Goal: Task Accomplishment & Management: Use online tool/utility

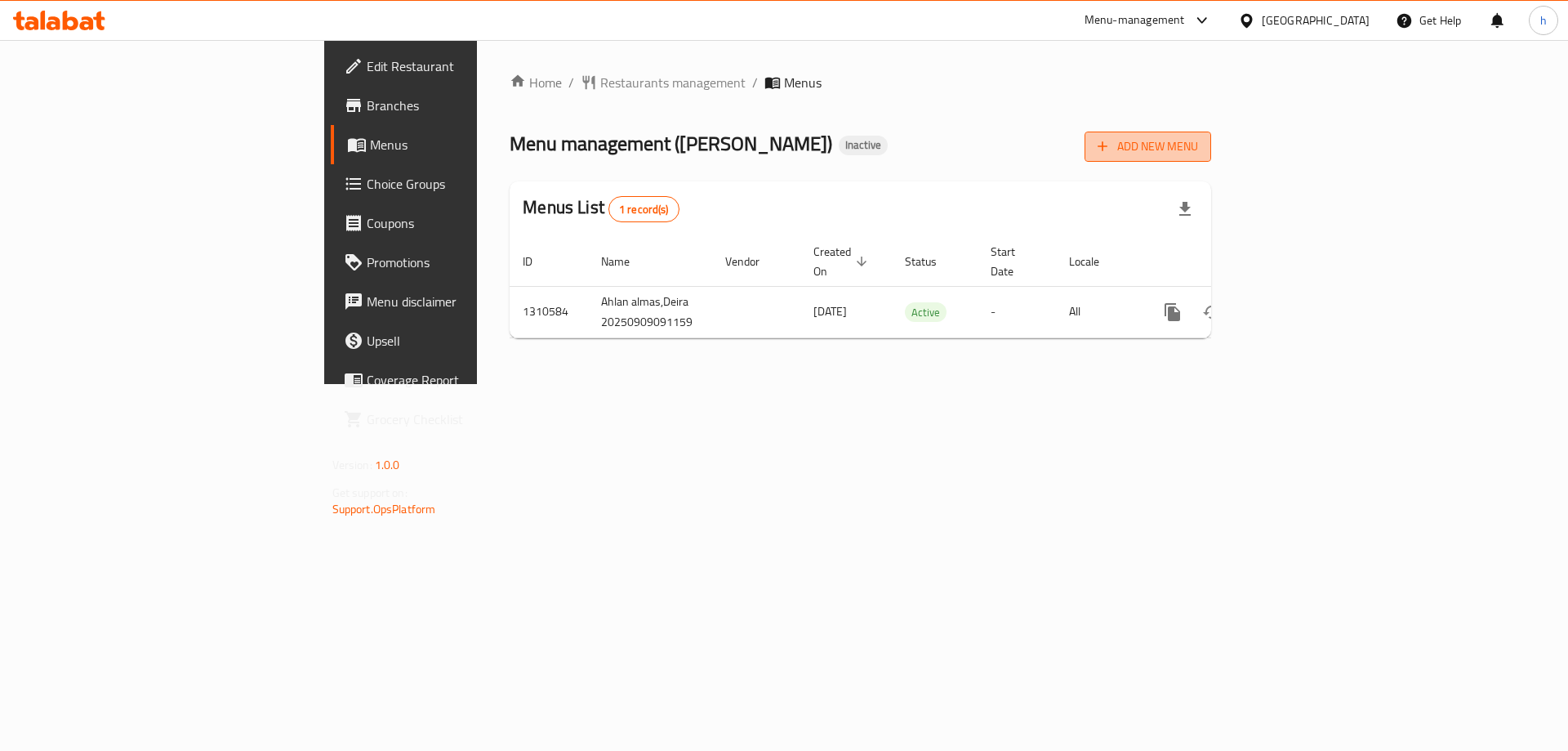
click at [1198, 137] on span "Add New Menu" at bounding box center [1148, 147] width 101 height 20
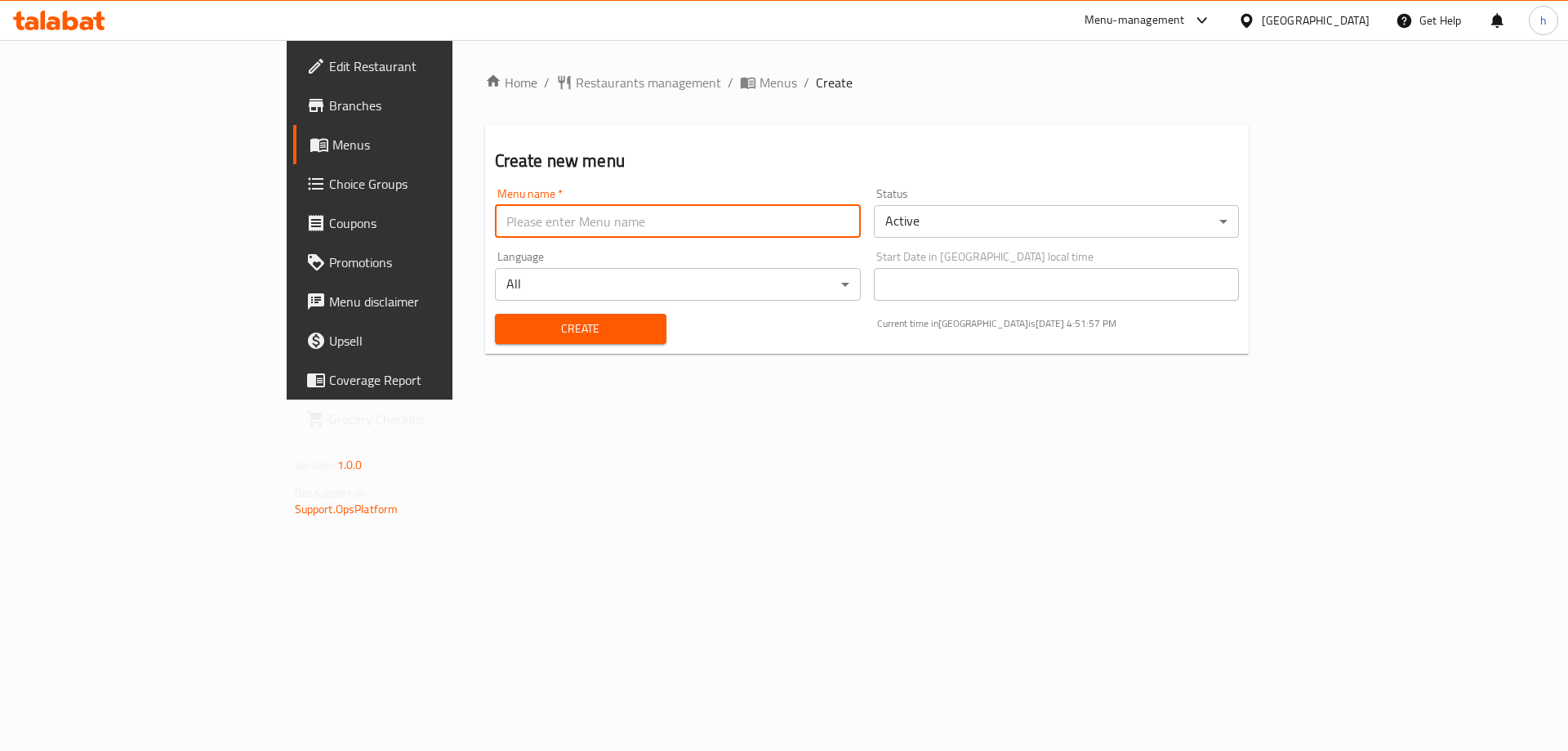
click at [507, 218] on input "text" at bounding box center [678, 222] width 366 height 33
type input "[DATE]"
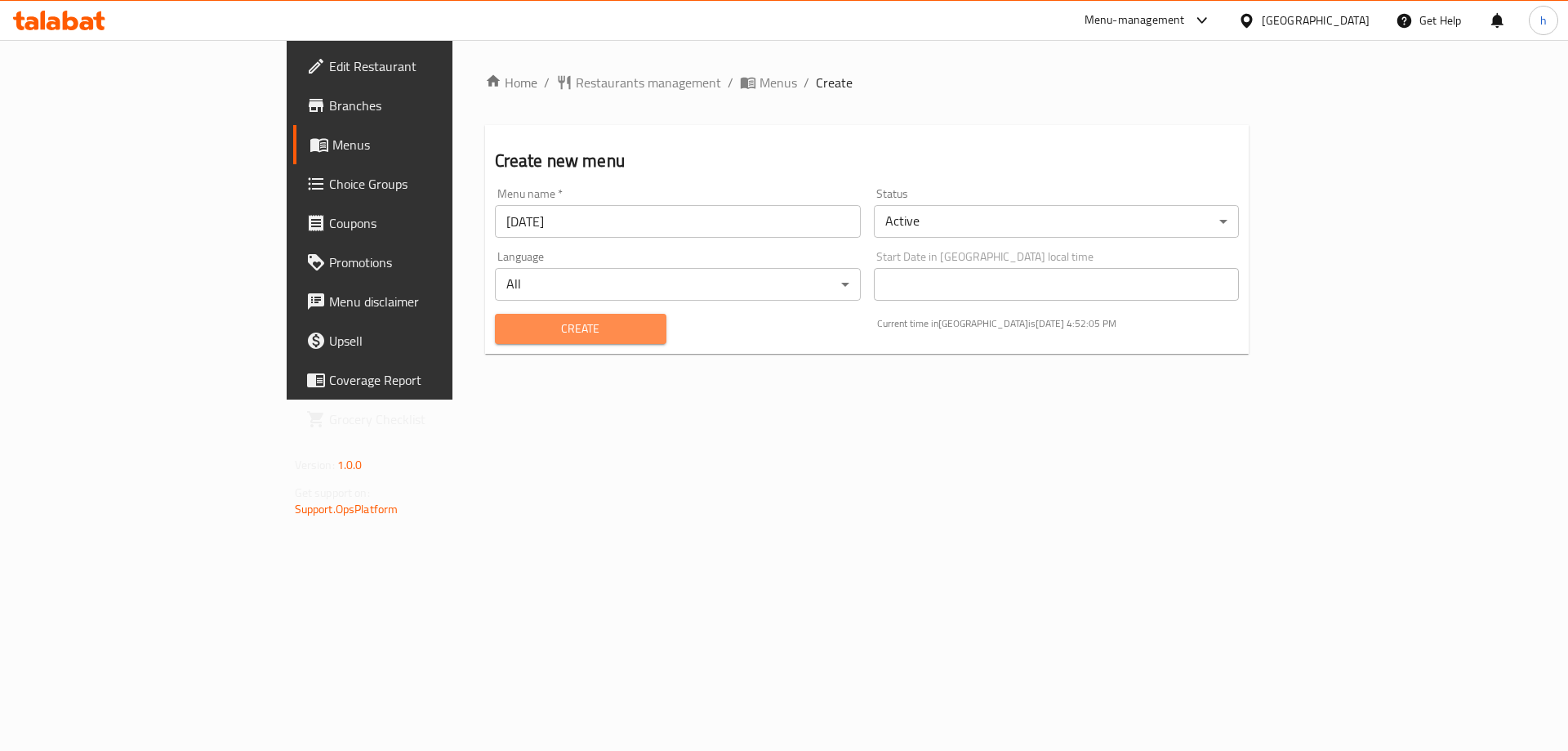
click at [525, 330] on span "Create" at bounding box center [580, 328] width 146 height 20
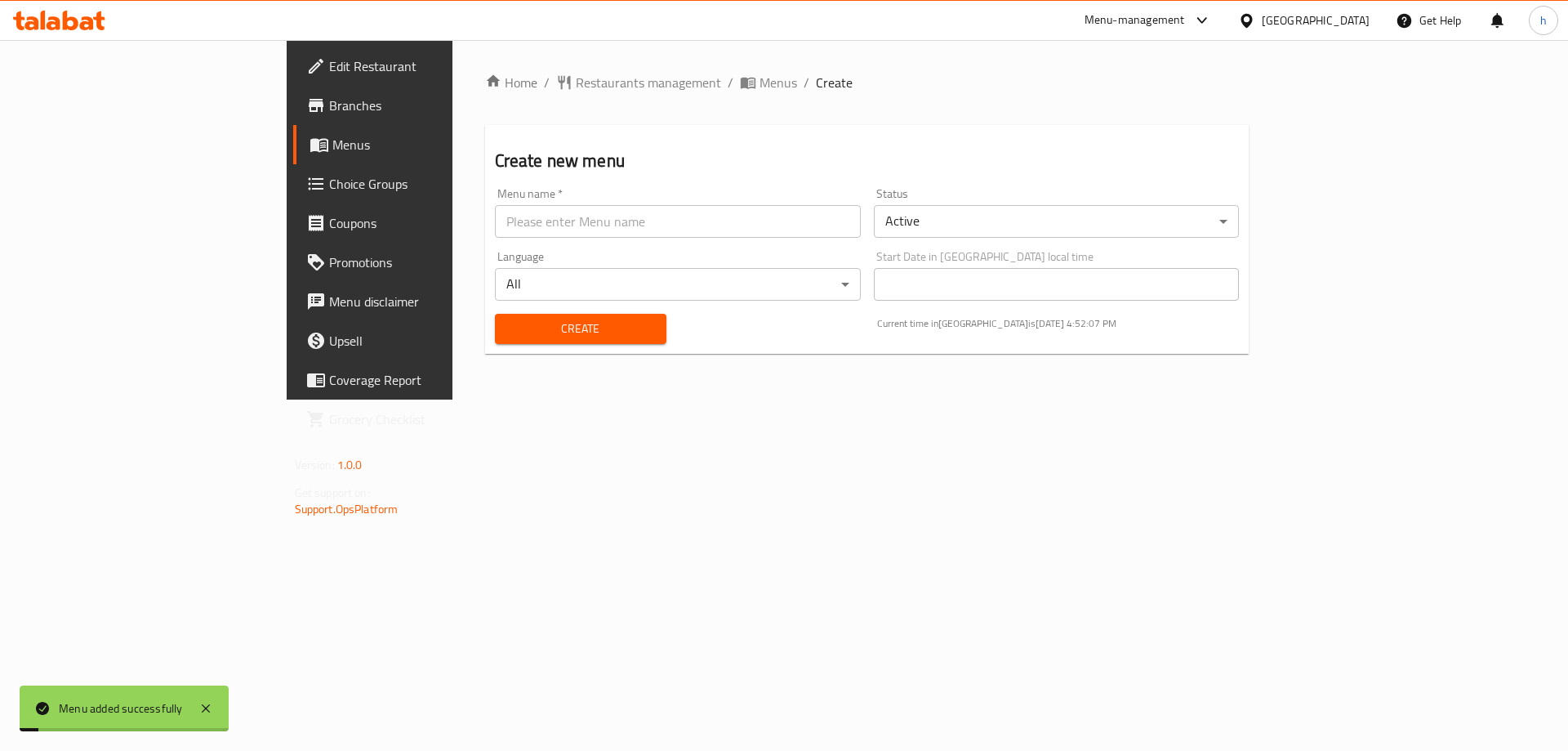
click at [333, 150] on span "Menus" at bounding box center [435, 144] width 204 height 19
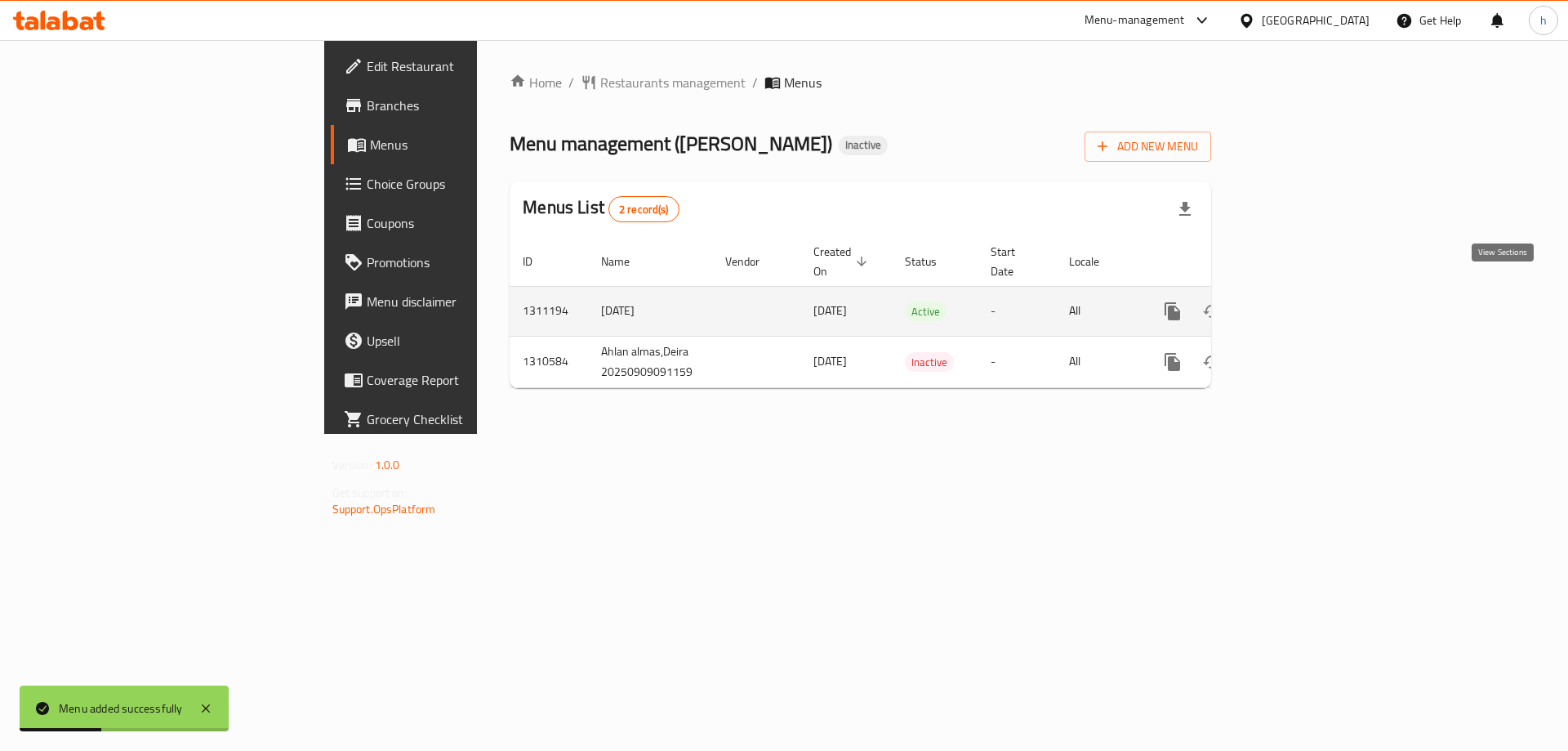
click at [1300, 302] on icon "enhanced table" at bounding box center [1290, 311] width 19 height 19
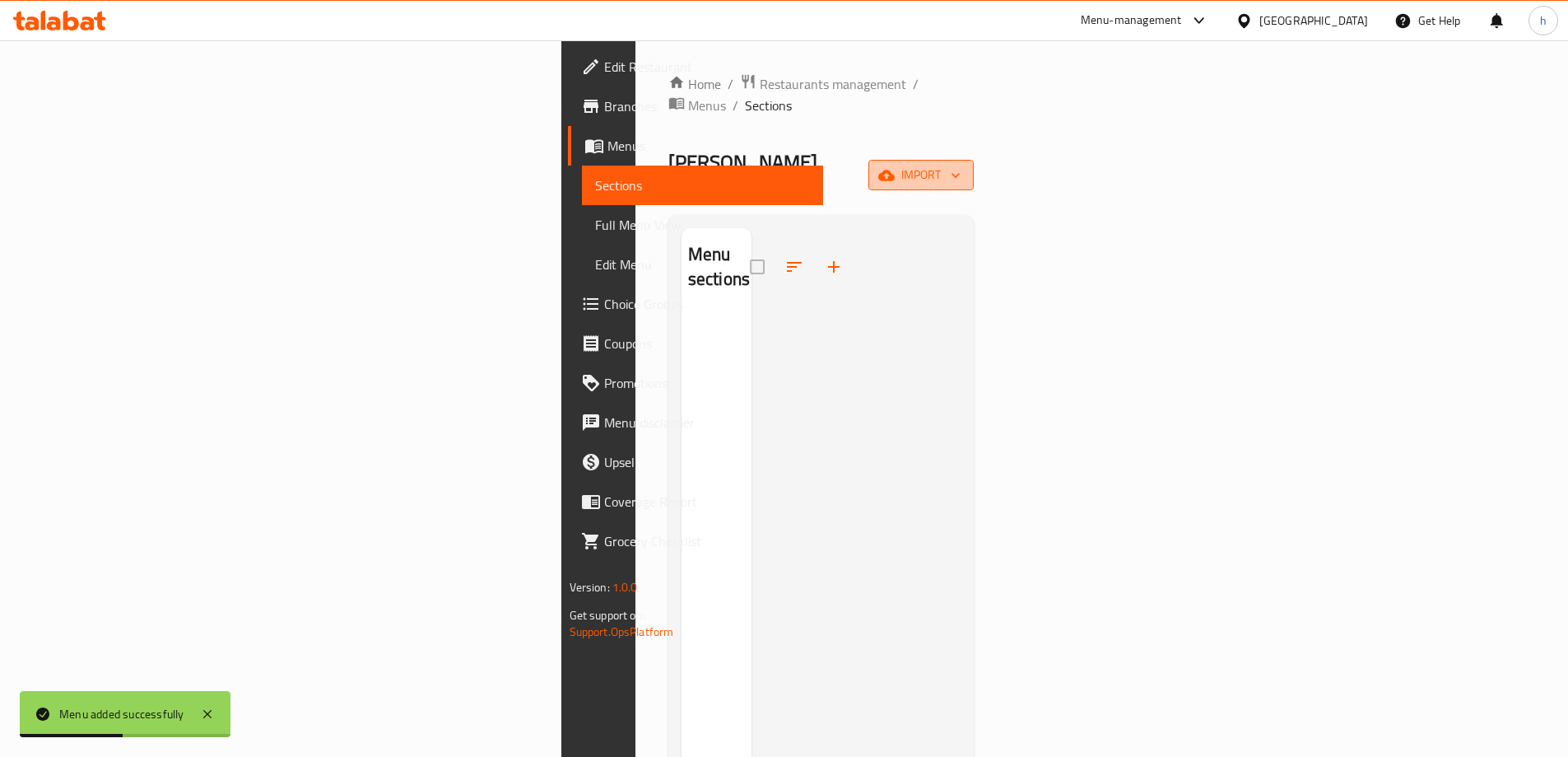
click at [961, 165] on span "import" at bounding box center [921, 175] width 79 height 20
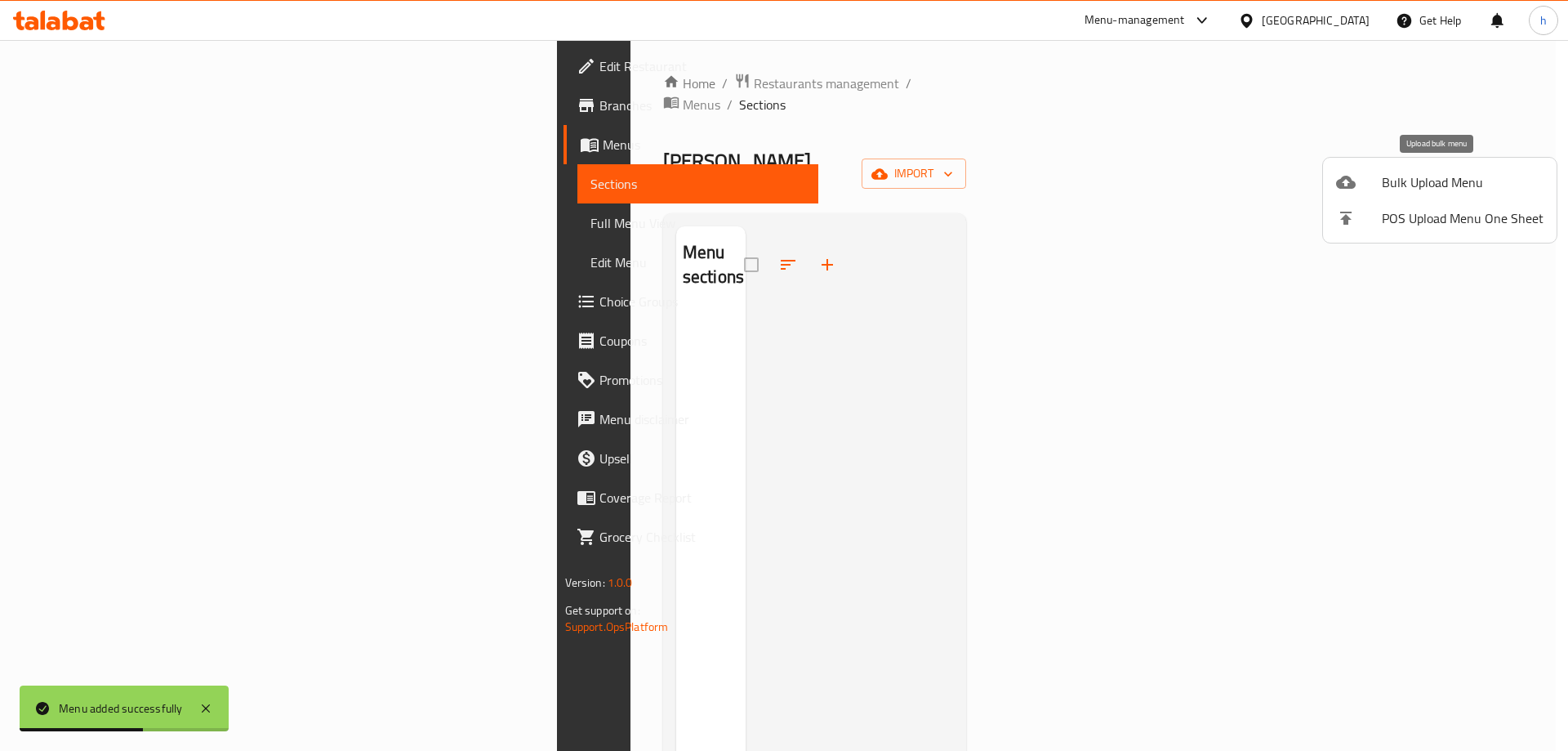
click at [1397, 186] on span "Bulk Upload Menu" at bounding box center [1463, 182] width 161 height 19
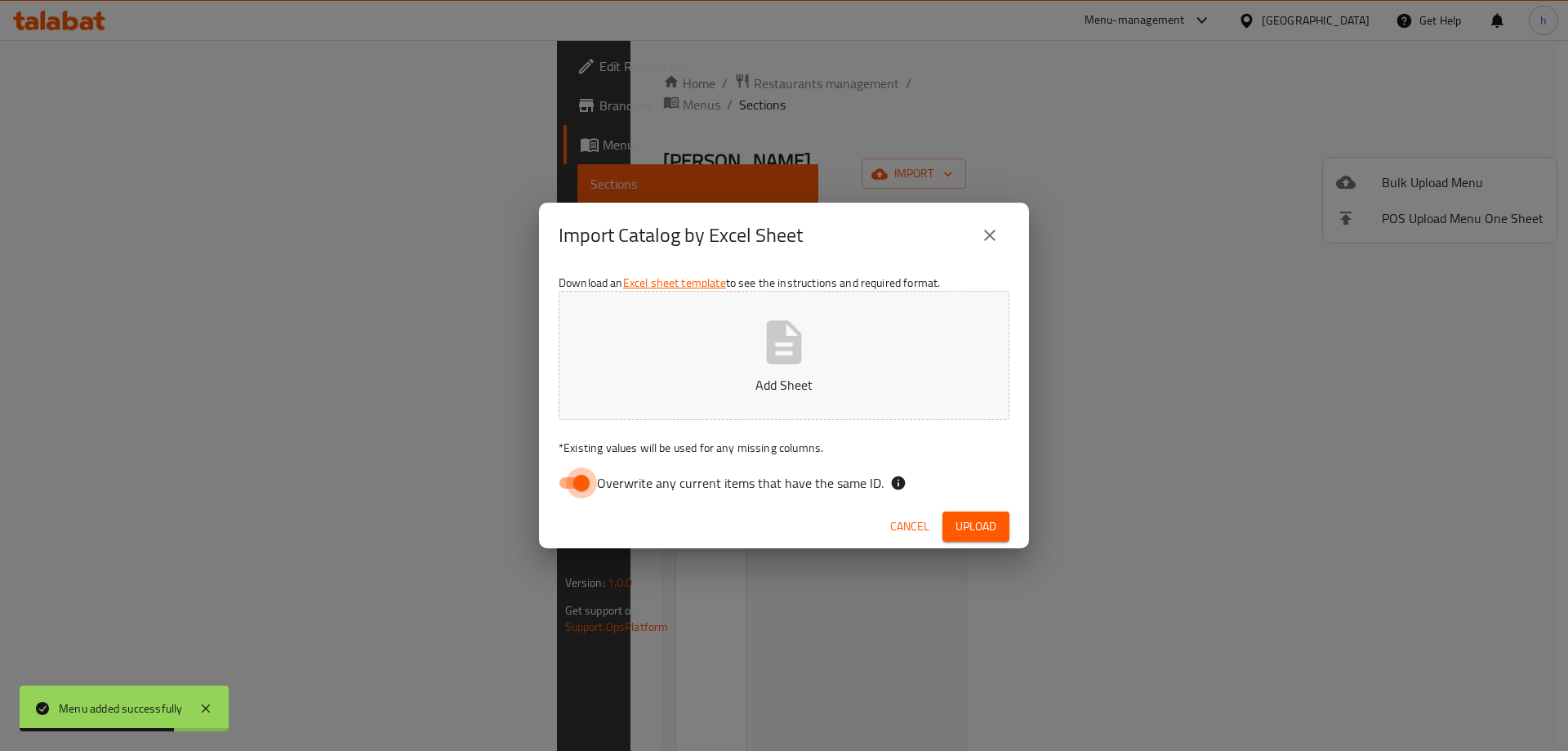
click at [580, 479] on input "Overwrite any current items that have the same ID." at bounding box center [581, 483] width 94 height 31
checkbox input "false"
click at [729, 374] on button "Add Sheet" at bounding box center [784, 355] width 451 height 129
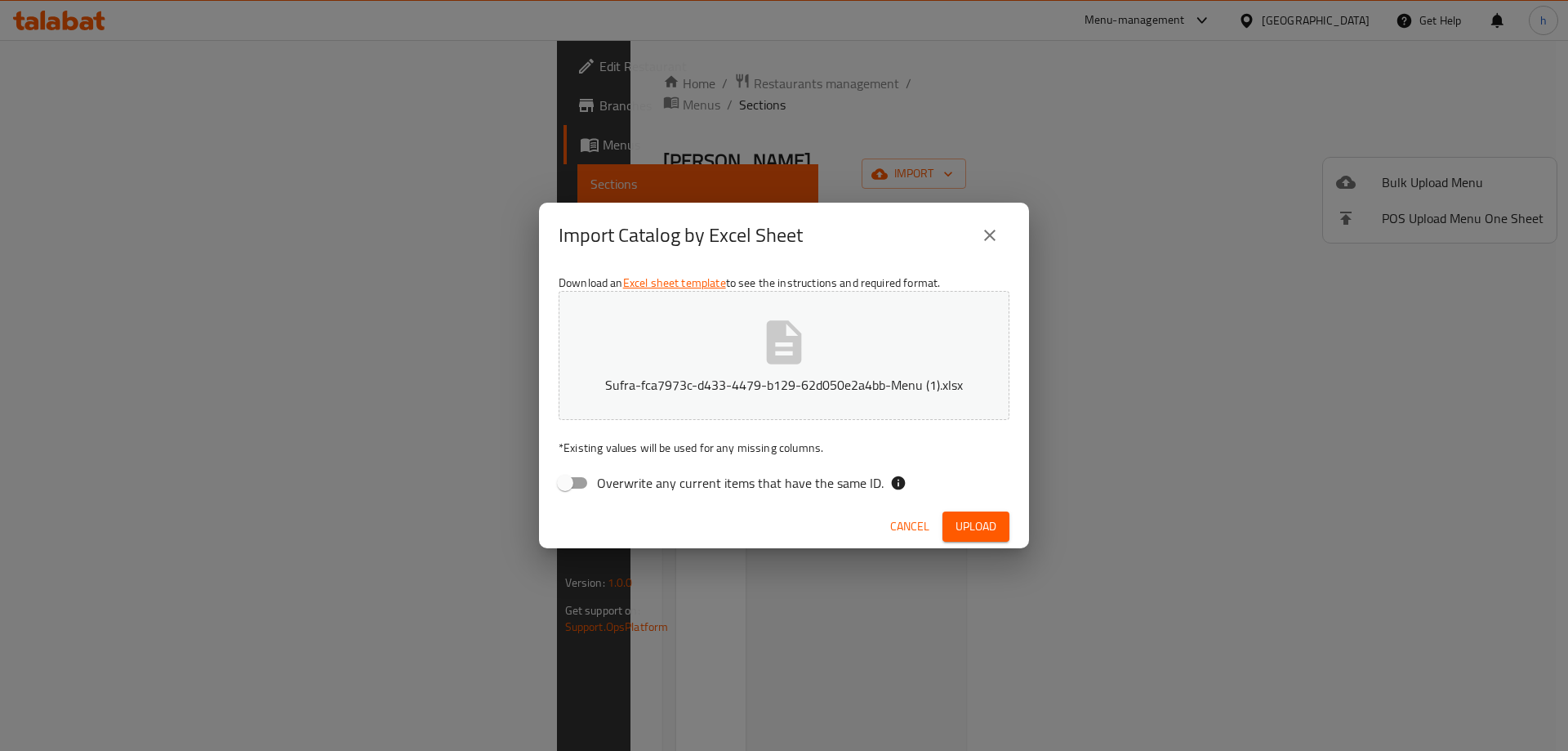
click at [970, 522] on span "Upload" at bounding box center [976, 526] width 41 height 20
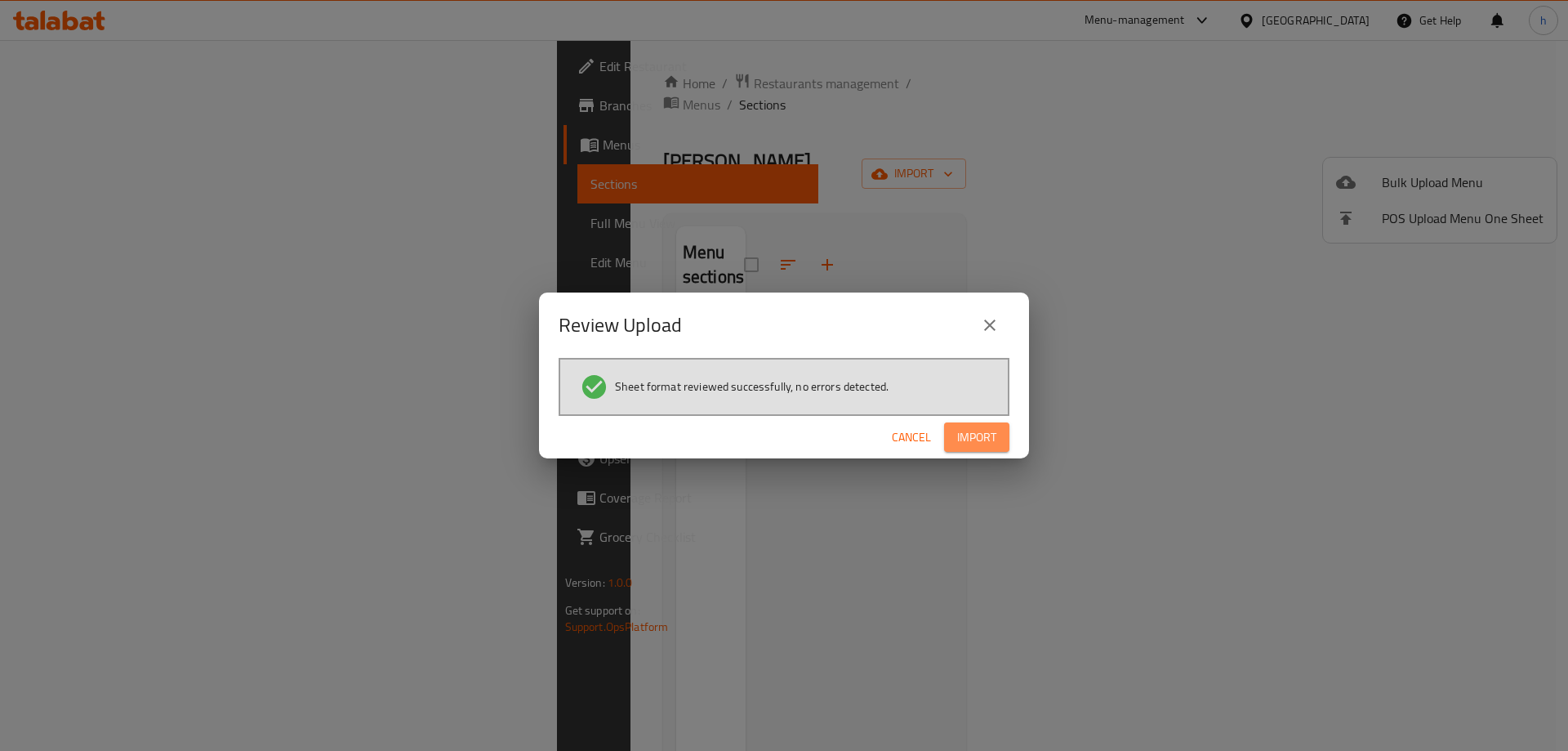
click at [973, 438] on span "Import" at bounding box center [977, 437] width 39 height 20
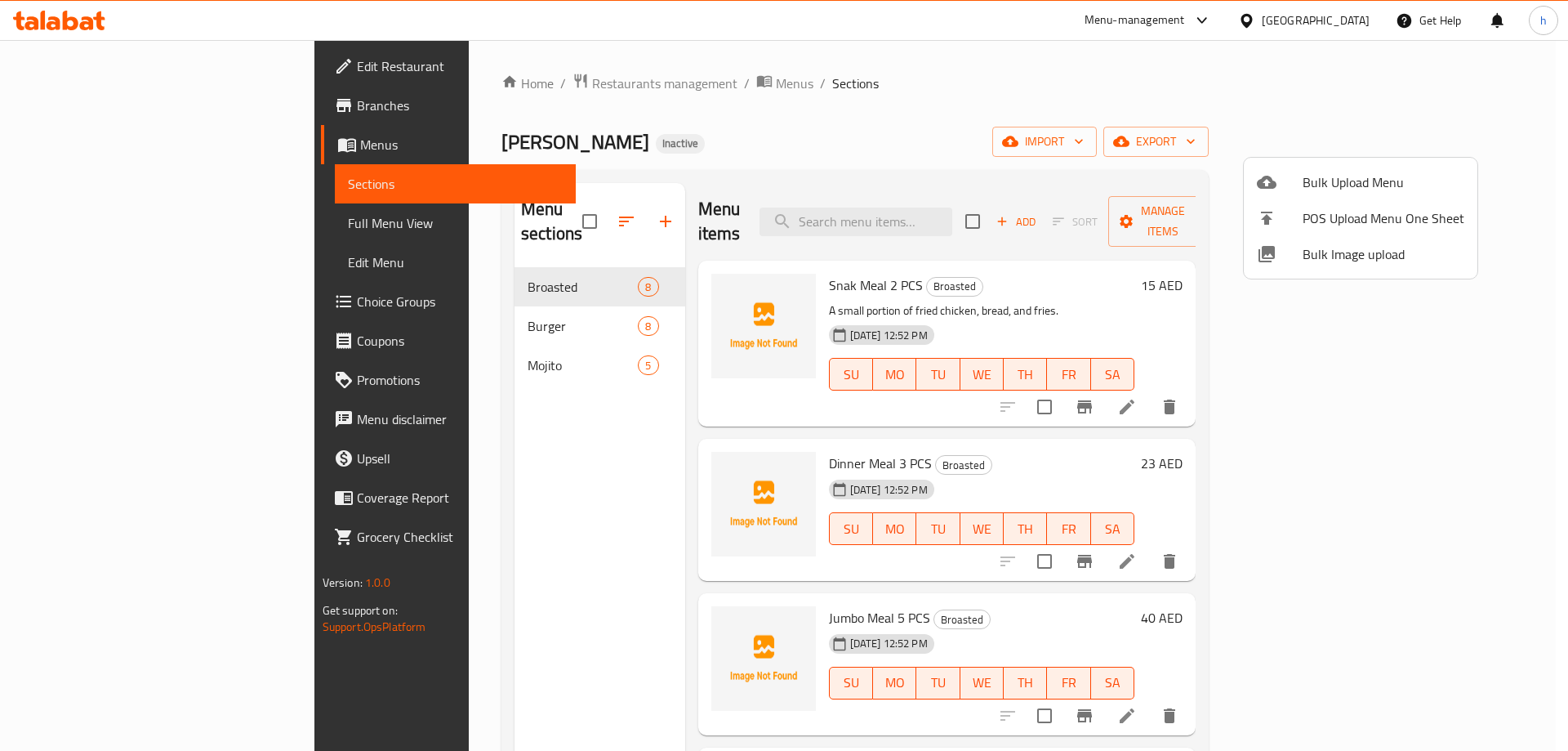
click at [1067, 127] on div at bounding box center [784, 375] width 1568 height 751
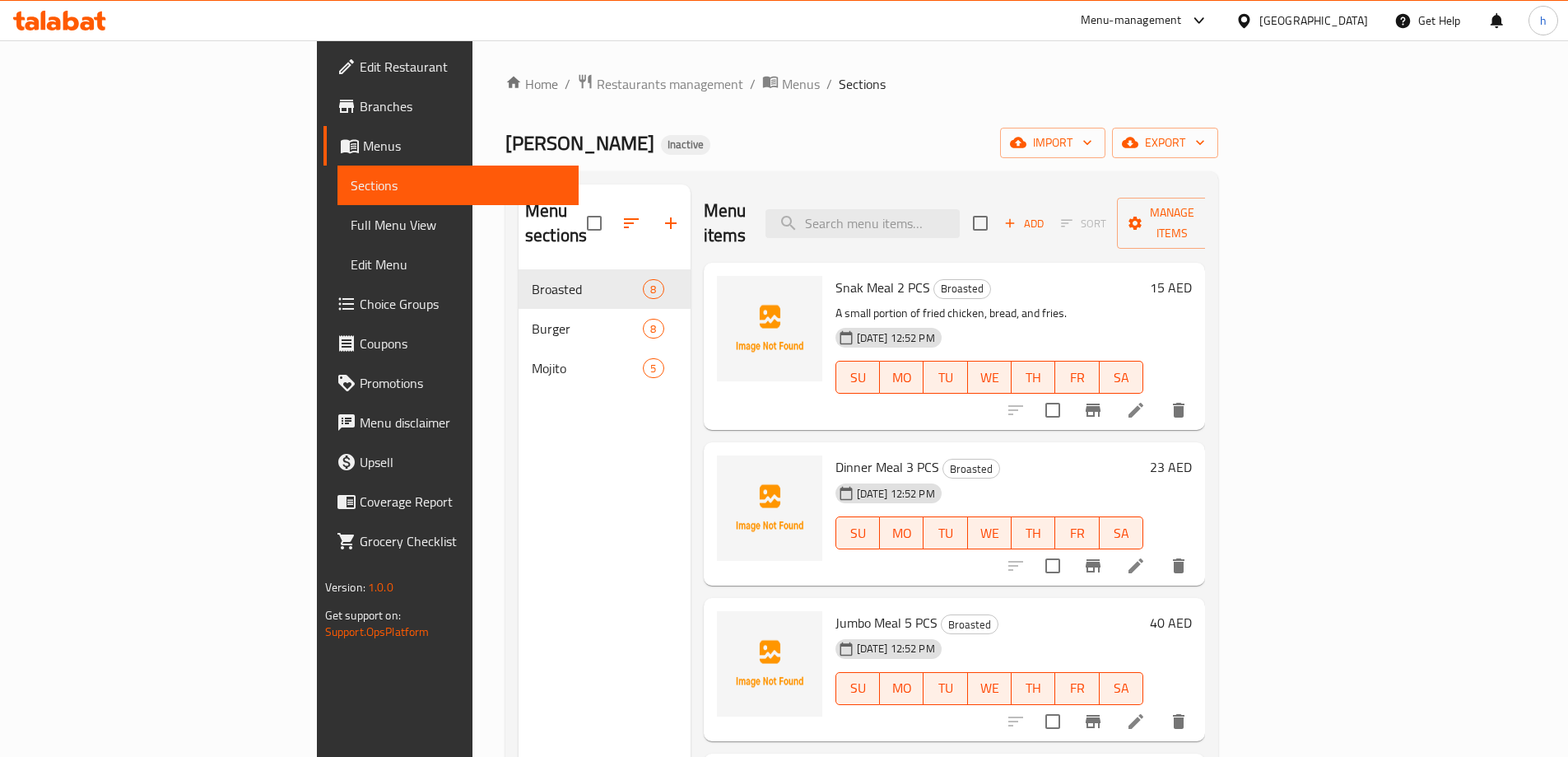
click at [719, 139] on div "Ahlan almas Inactive import export" at bounding box center [861, 142] width 712 height 31
drag, startPoint x: 107, startPoint y: 226, endPoint x: 255, endPoint y: 221, distance: 148.1
click at [350, 226] on span "Full Menu View" at bounding box center [457, 225] width 215 height 19
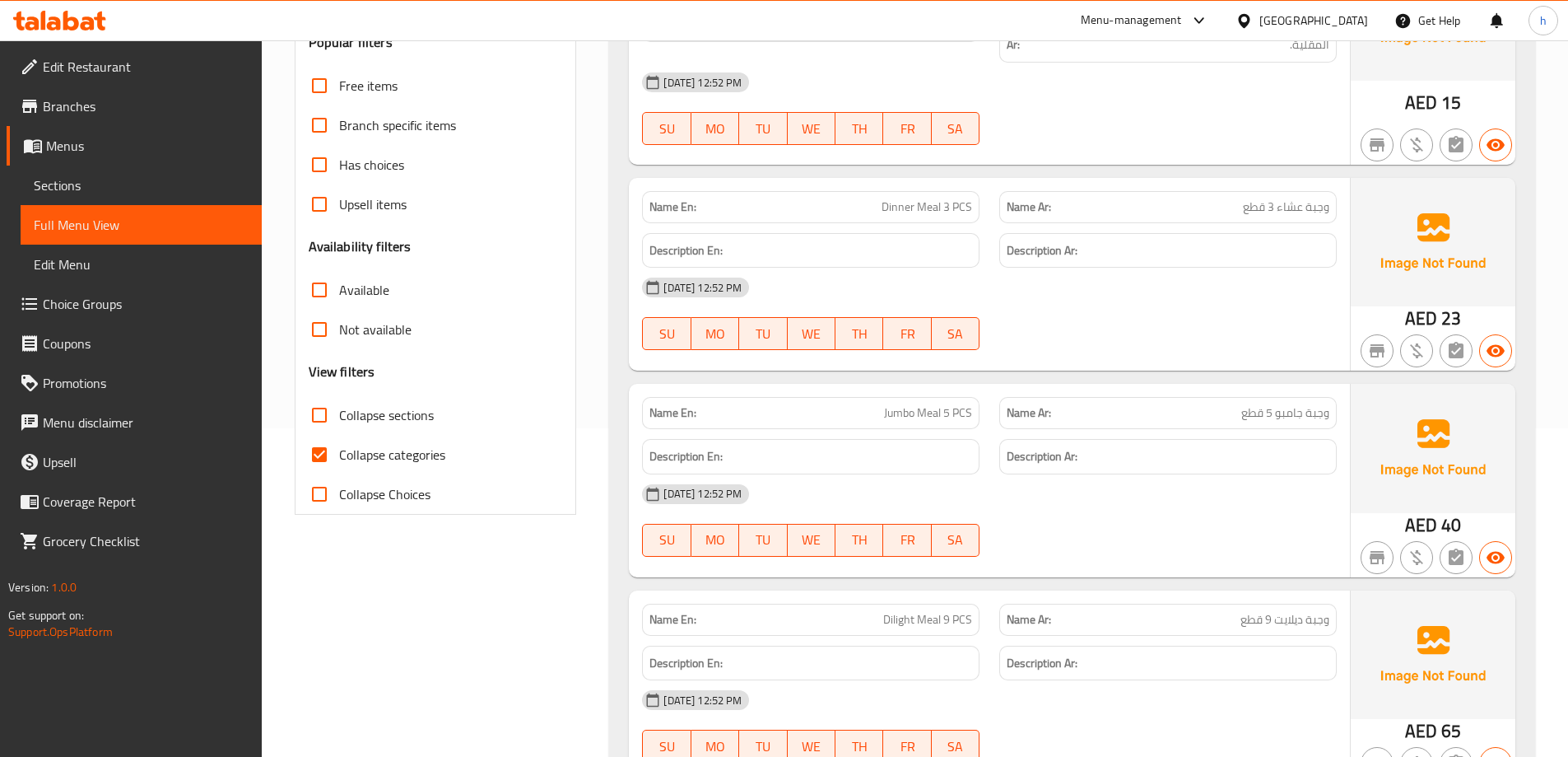
scroll to position [329, 0]
click at [310, 457] on input "Collapse categories" at bounding box center [319, 453] width 40 height 40
checkbox input "false"
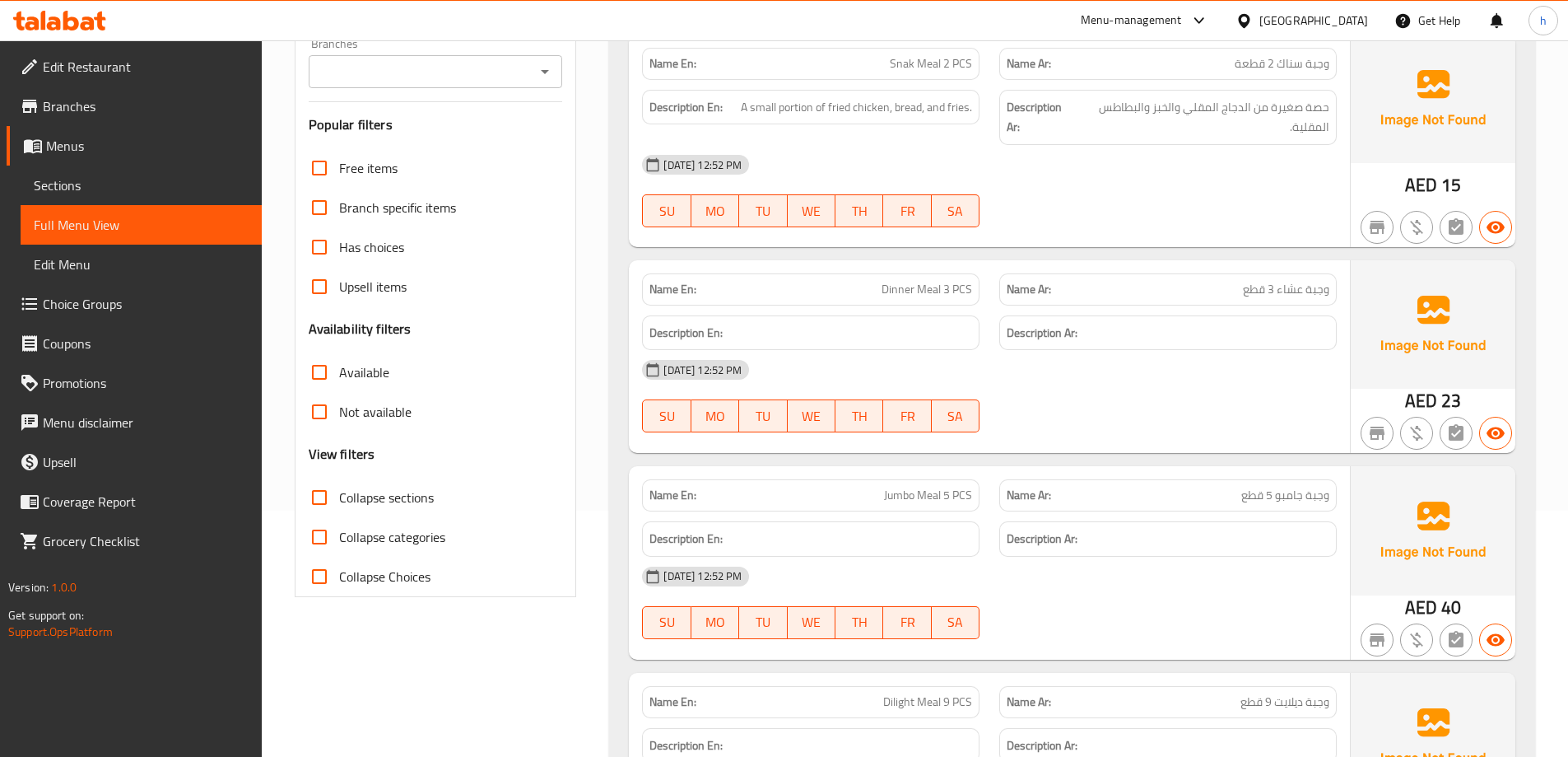
scroll to position [247, 0]
click at [893, 290] on span "Dinner Meal 3 PCS" at bounding box center [927, 288] width 91 height 18
copy span "Dinner"
drag, startPoint x: 1098, startPoint y: 289, endPoint x: 1057, endPoint y: 290, distance: 41.0
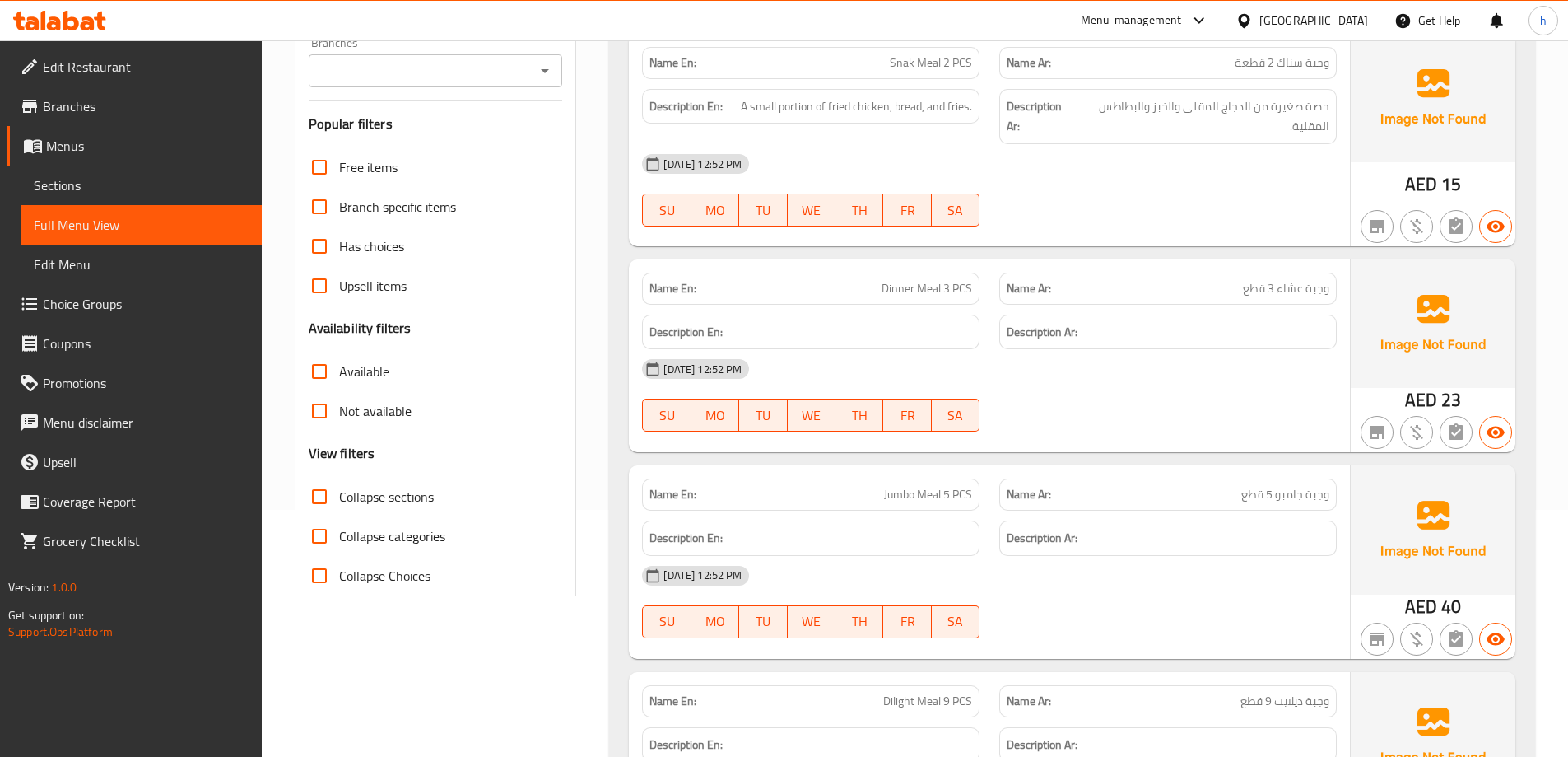
click at [1098, 287] on p "Name Ar: وجبة عشاء 3 قطع" at bounding box center [1167, 288] width 322 height 18
drag, startPoint x: 1206, startPoint y: 336, endPoint x: 1177, endPoint y: 334, distance: 29.1
click at [1205, 336] on h6 "Description Ar:" at bounding box center [1167, 332] width 322 height 20
click at [950, 326] on h6 "Description En:" at bounding box center [810, 332] width 322 height 20
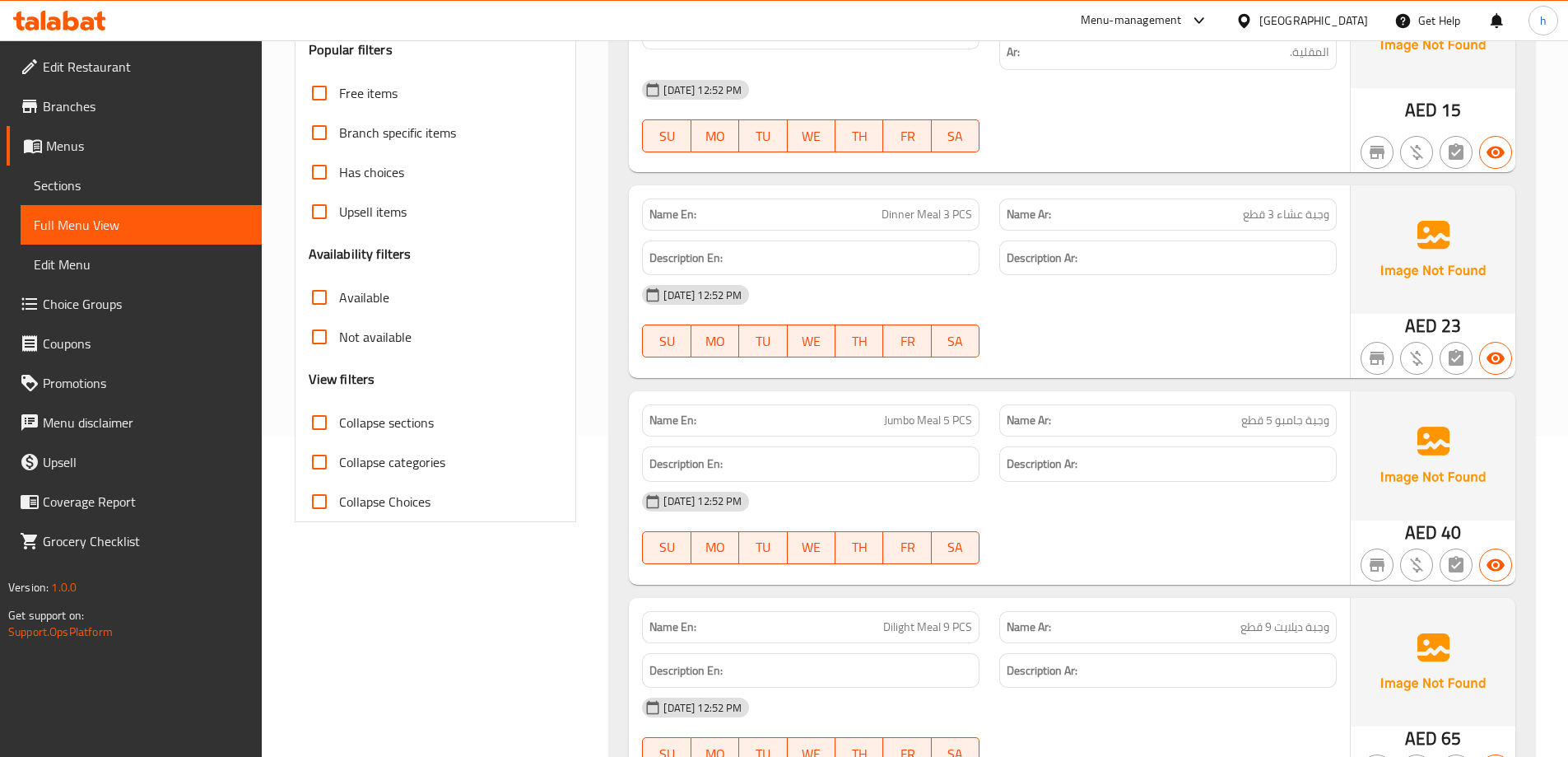
scroll to position [411, 0]
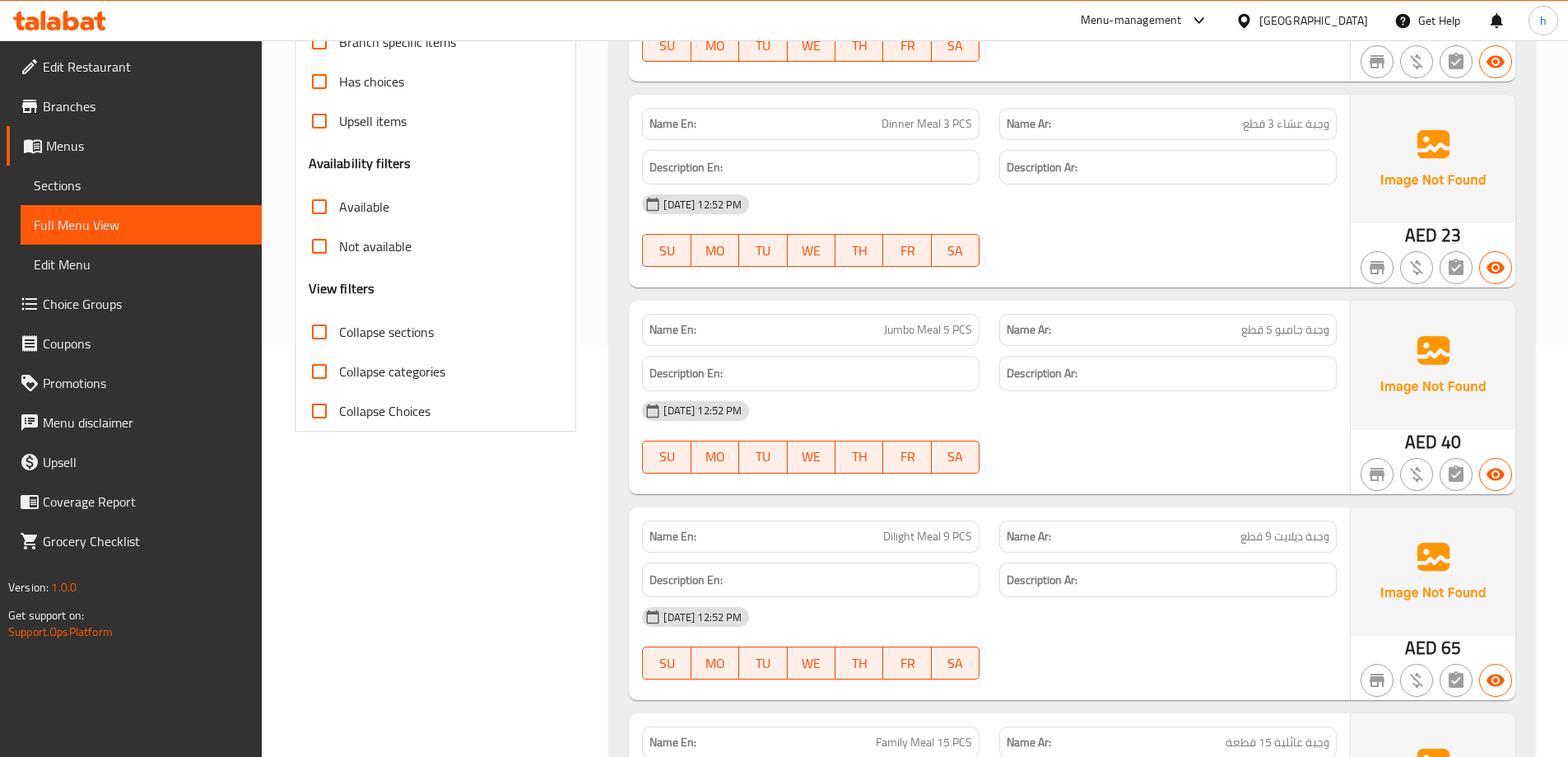
drag, startPoint x: 873, startPoint y: 361, endPoint x: 930, endPoint y: 367, distance: 57.3
click at [898, 366] on div "Description En:" at bounding box center [810, 373] width 337 height 35
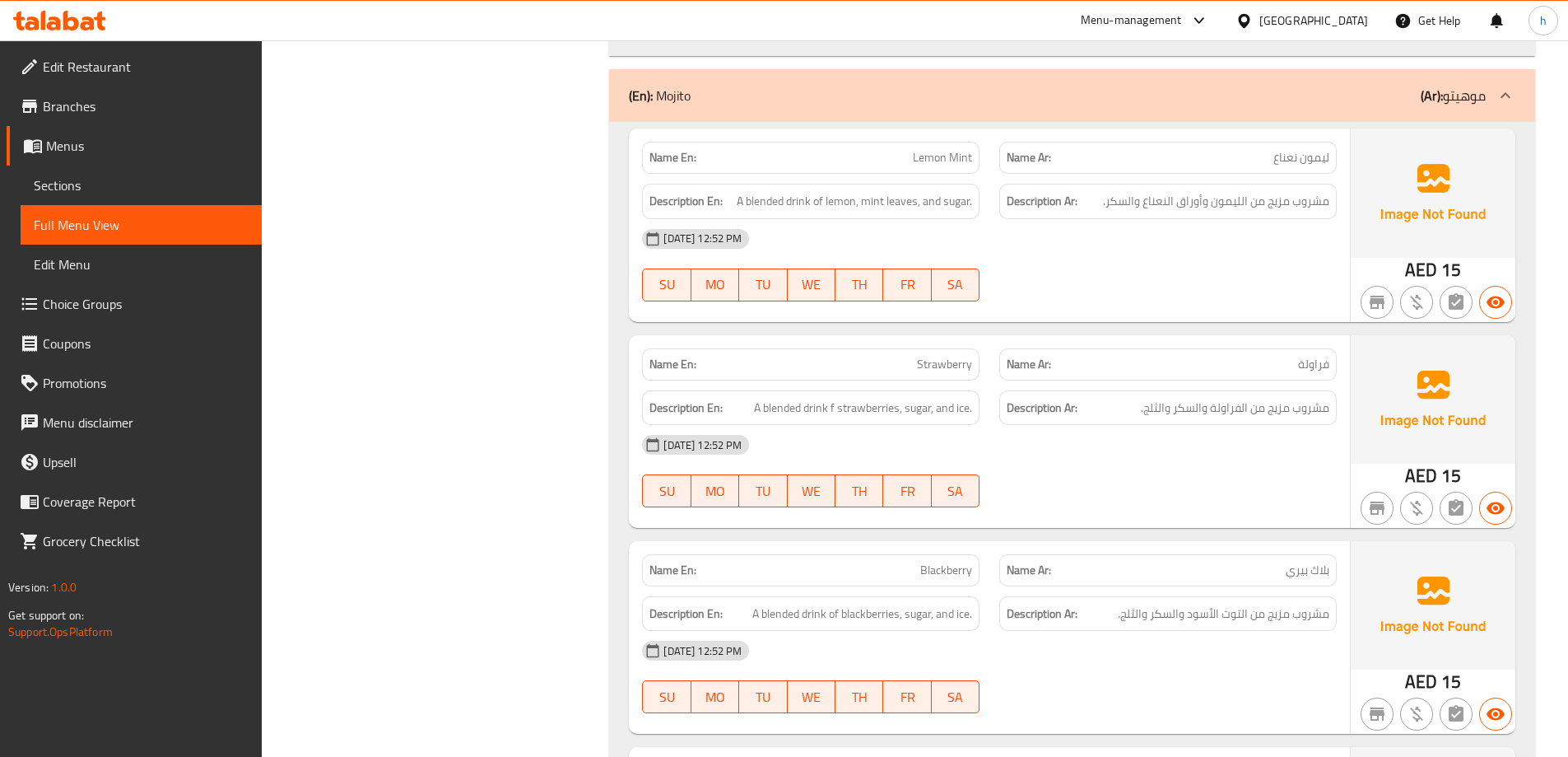
scroll to position [3788, 0]
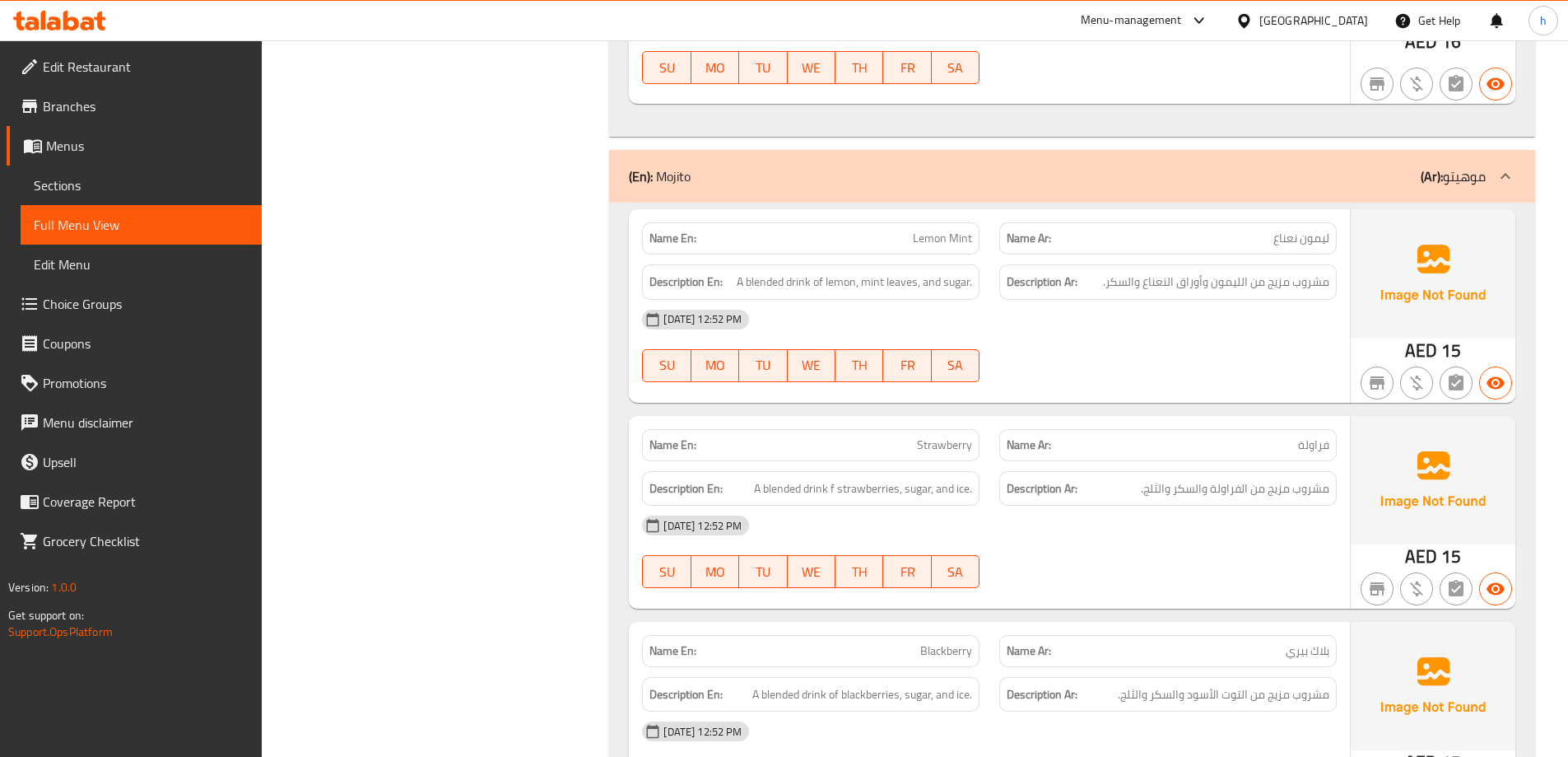
click at [1040, 360] on div "11-09-2025 12:52 PM SU MO TU WE TH FR SA" at bounding box center [989, 346] width 714 height 92
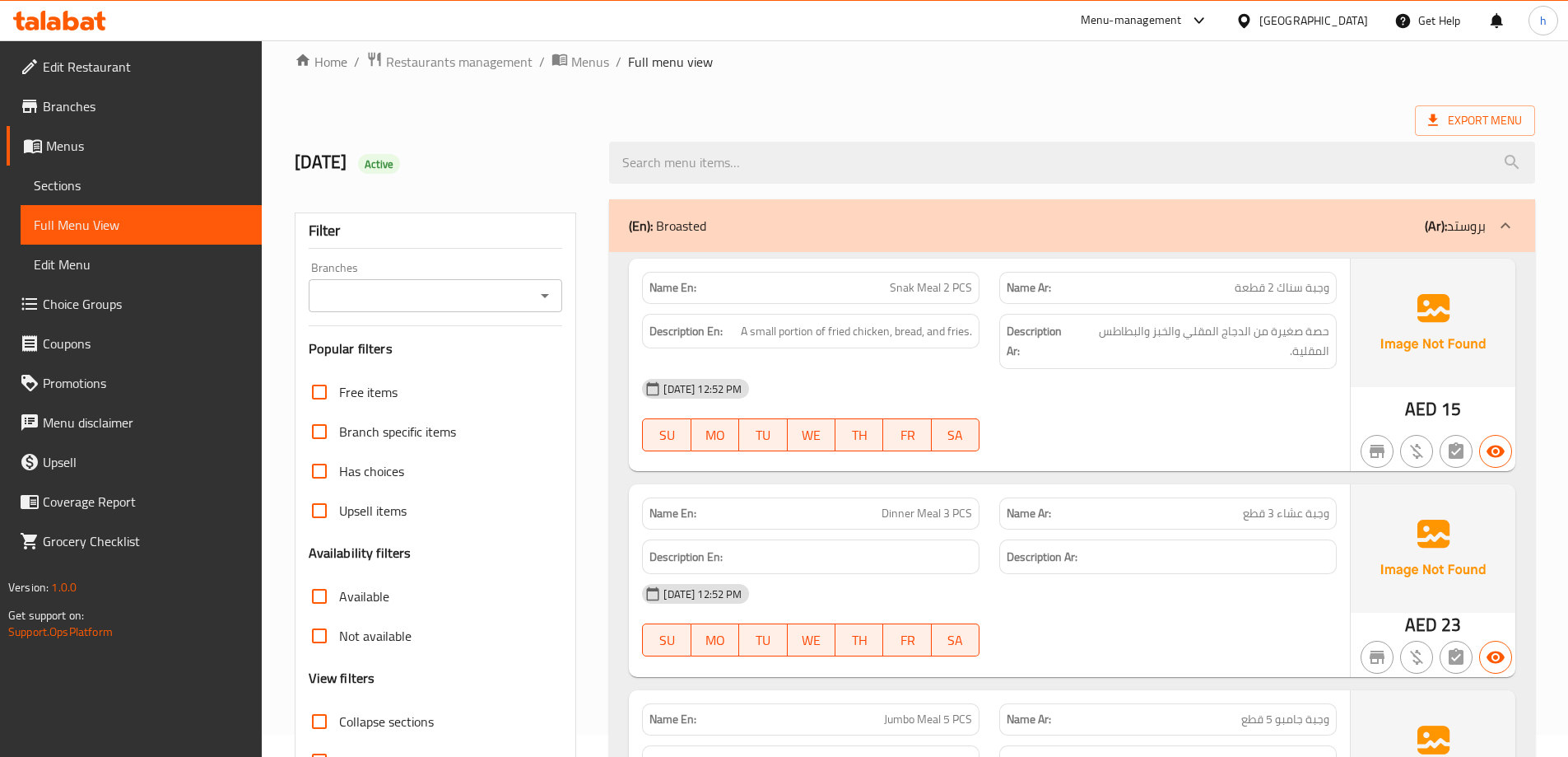
scroll to position [0, 0]
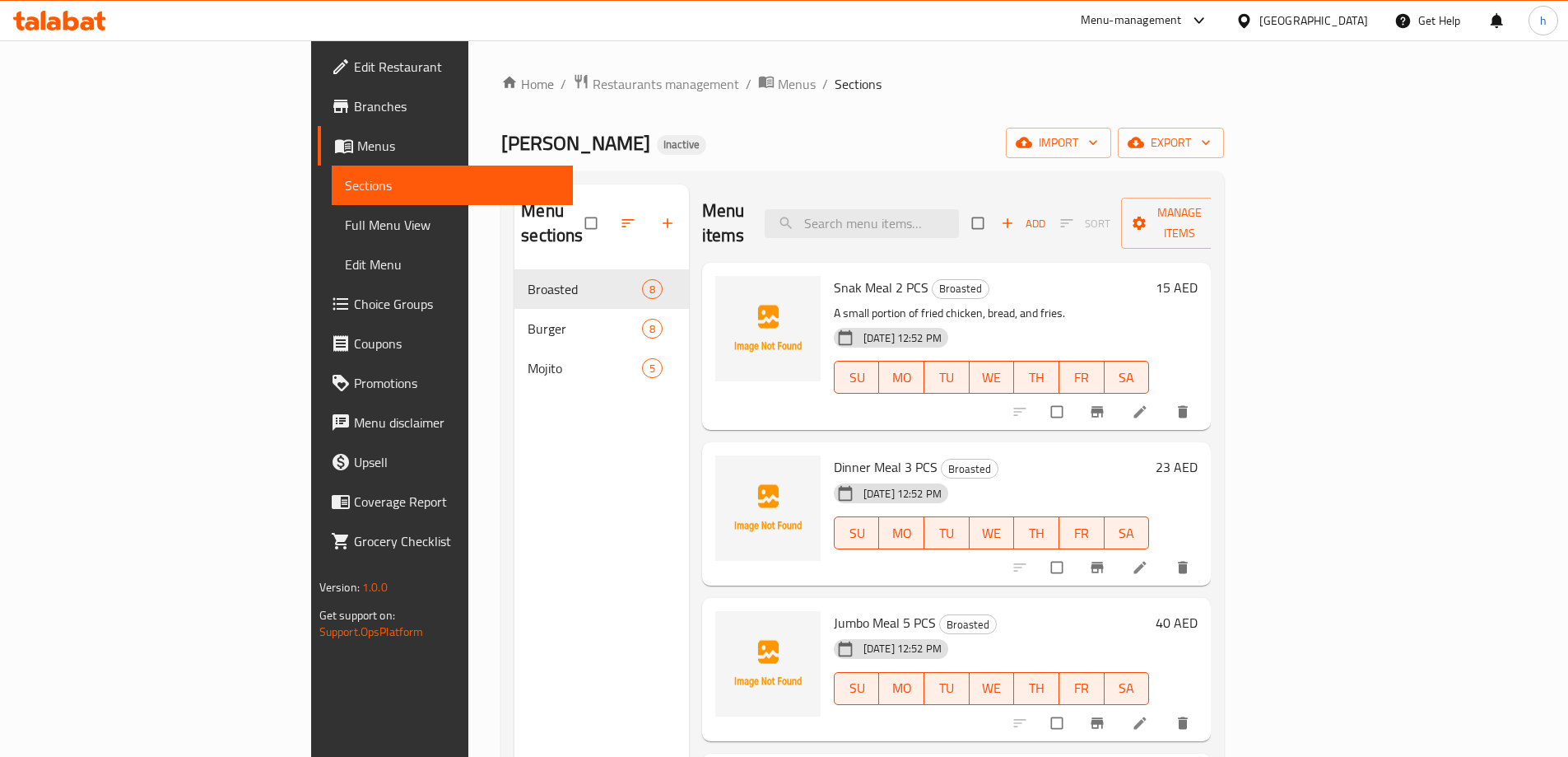
click at [784, 79] on ol "Home / Restaurants management / Menus / Sections" at bounding box center [863, 83] width 723 height 21
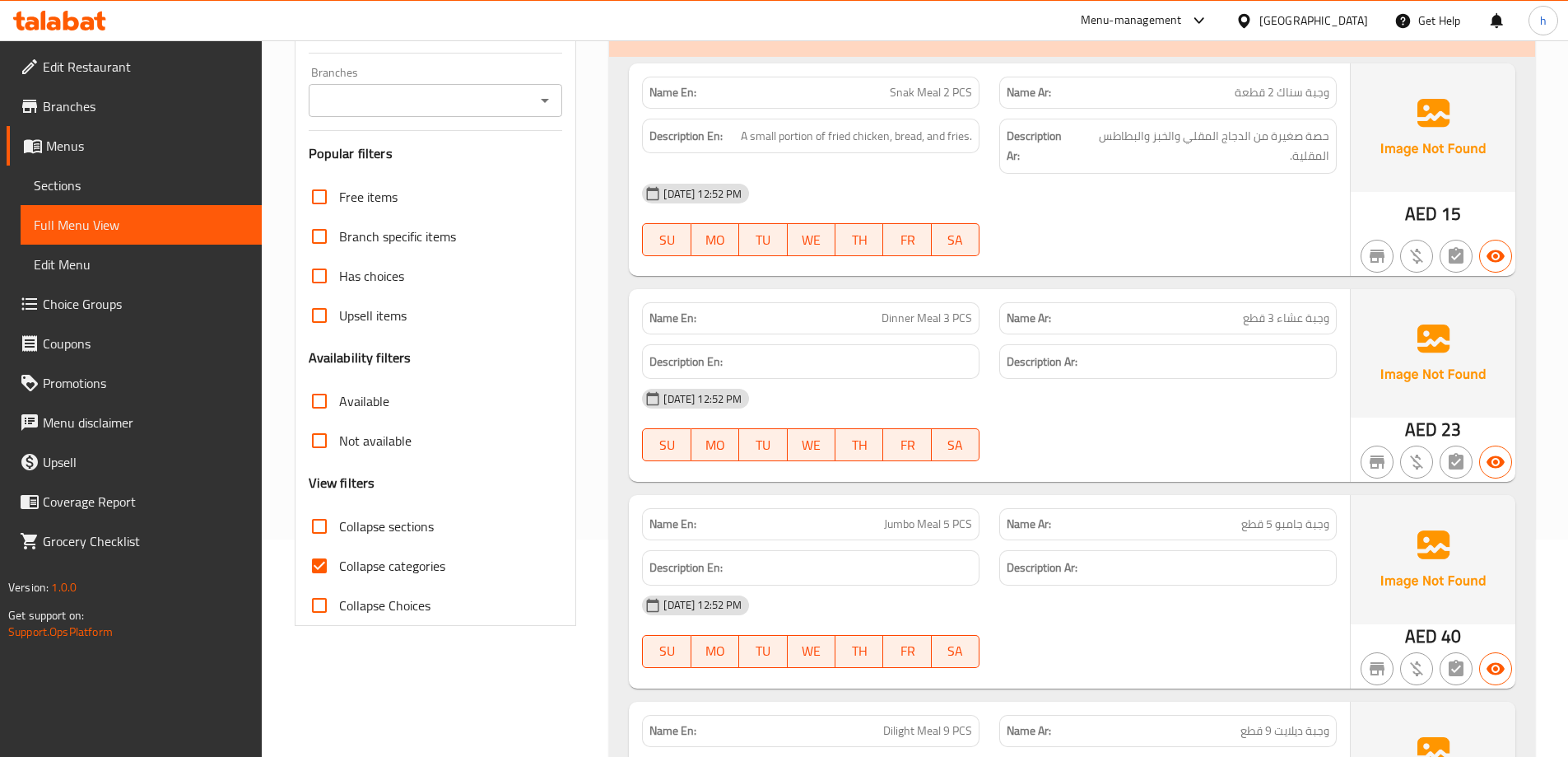
scroll to position [247, 0]
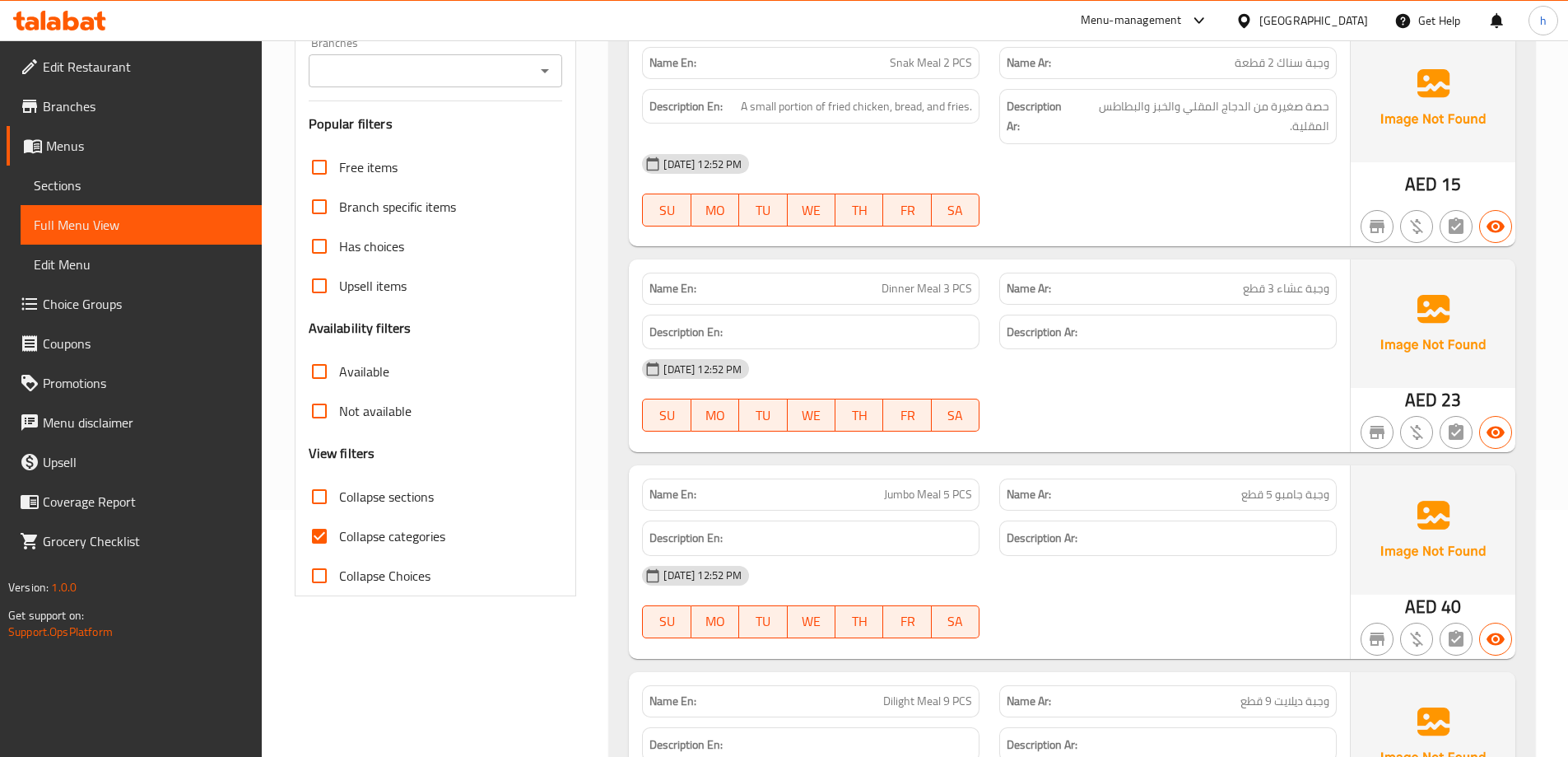
click at [325, 532] on input "Collapse categories" at bounding box center [319, 536] width 40 height 40
checkbox input "false"
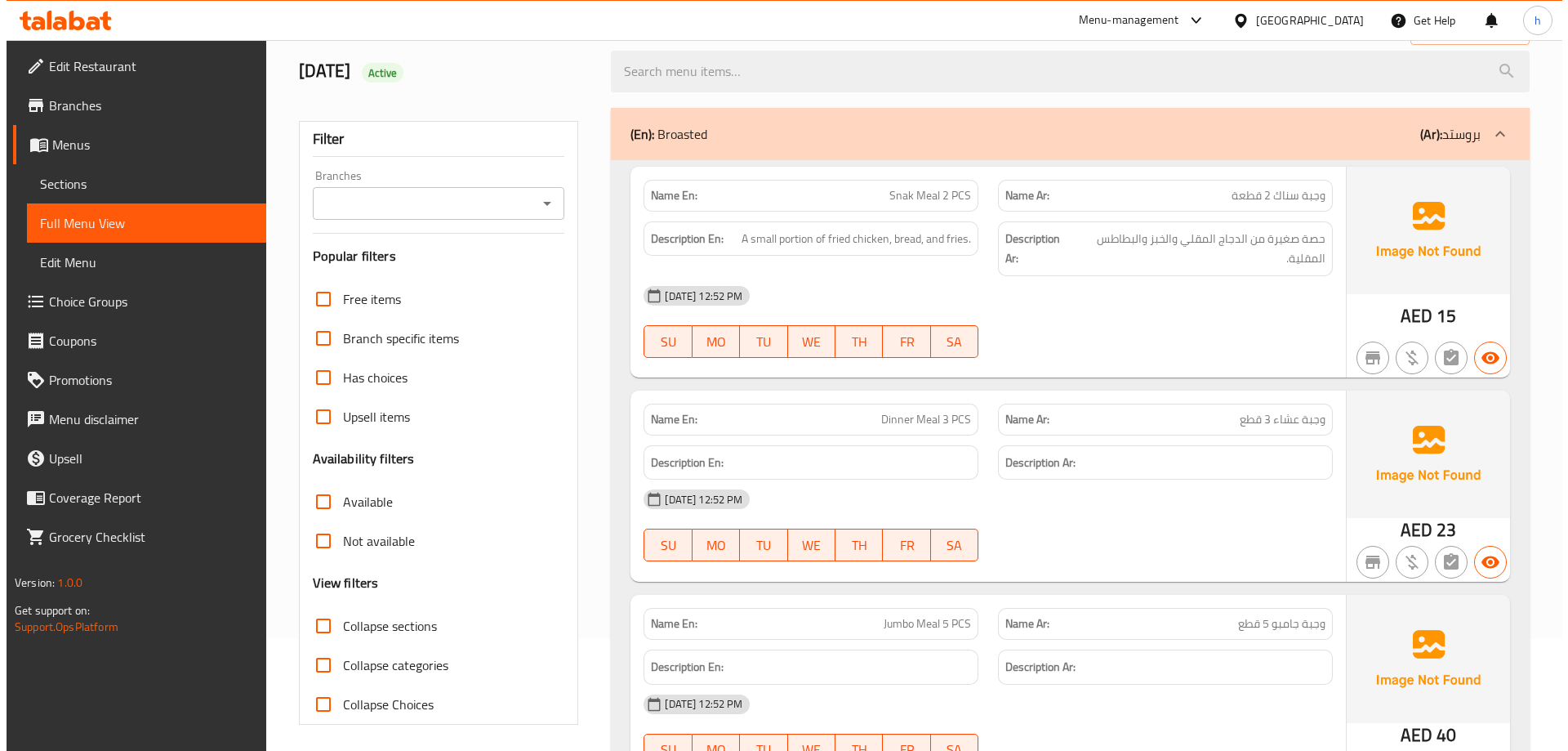
scroll to position [0, 0]
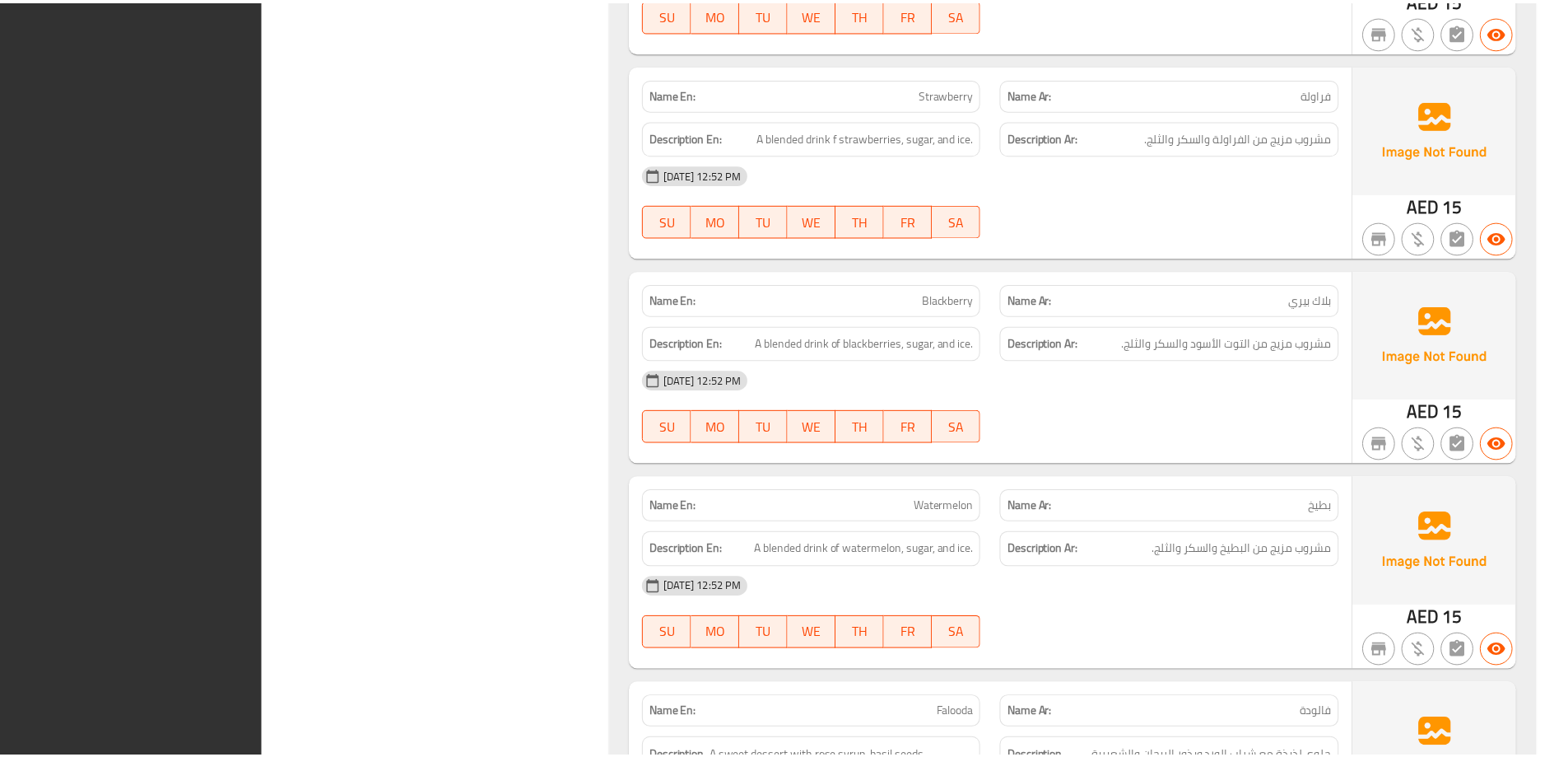
scroll to position [4343, 0]
